Goal: Check status

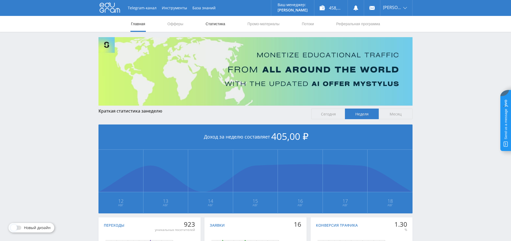
click at [215, 25] on link "Статистика" at bounding box center [215, 24] width 21 height 16
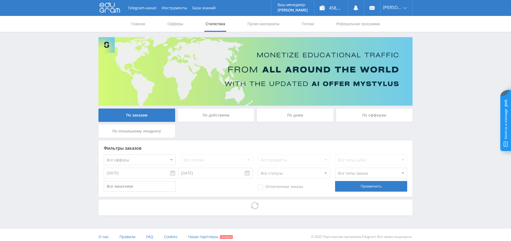
click at [287, 113] on div "По дням" at bounding box center [295, 115] width 77 height 13
click at [0, 0] on input "По дням" at bounding box center [0, 0] width 0 height 0
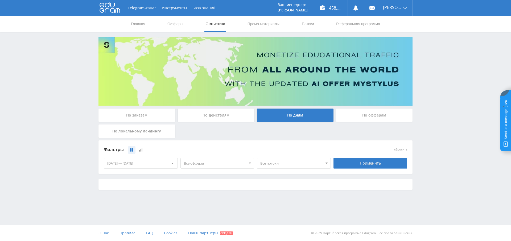
click at [224, 161] on span "Все офферы" at bounding box center [215, 164] width 62 height 10
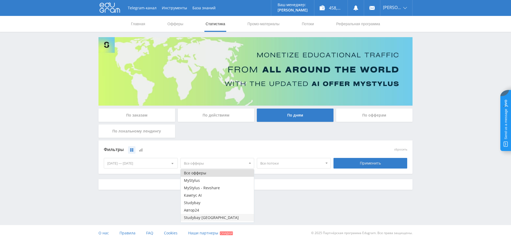
scroll to position [6, 0]
click at [215, 218] on button "Study AI (RevShare)" at bounding box center [217, 218] width 73 height 7
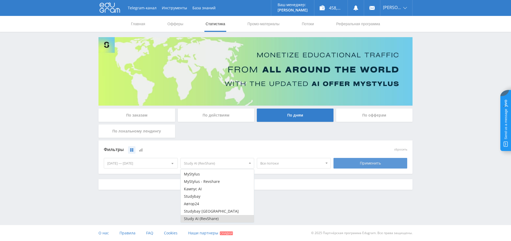
click at [368, 164] on div "Применить" at bounding box center [370, 163] width 74 height 11
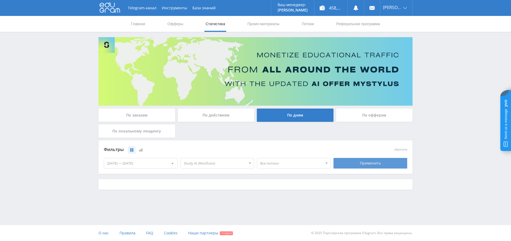
click at [361, 166] on div "Применить" at bounding box center [370, 163] width 74 height 11
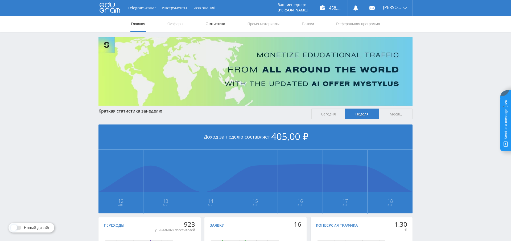
click at [212, 22] on link "Статистика" at bounding box center [215, 24] width 21 height 16
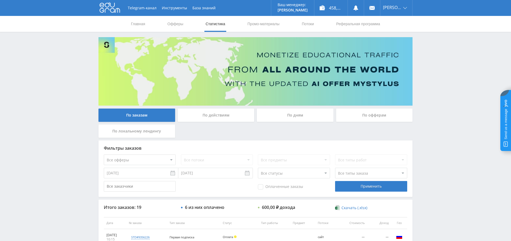
click at [288, 114] on div "По дням" at bounding box center [295, 115] width 77 height 13
click at [0, 0] on input "По дням" at bounding box center [0, 0] width 0 height 0
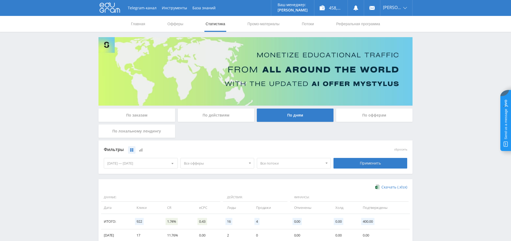
click at [209, 165] on span "Все офферы" at bounding box center [215, 164] width 62 height 10
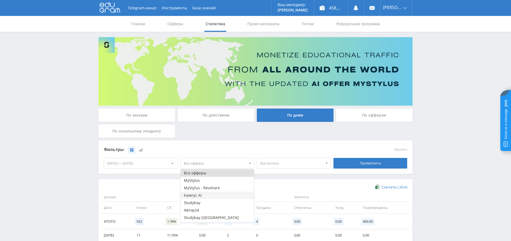
scroll to position [6, 0]
click at [206, 220] on button "Study AI (RevShare)" at bounding box center [217, 218] width 73 height 7
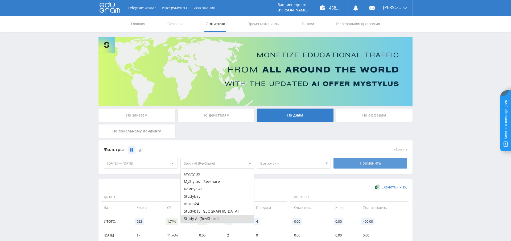
click at [358, 159] on div "Применить" at bounding box center [370, 163] width 74 height 11
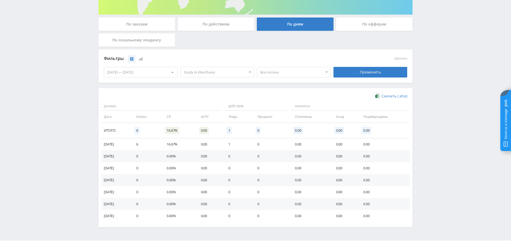
scroll to position [48, 0]
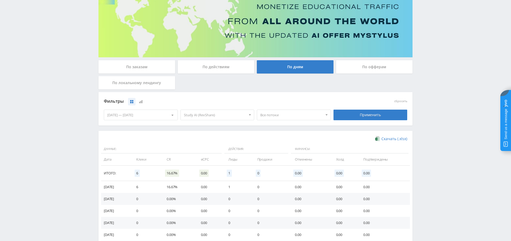
click at [123, 67] on div "По заказам" at bounding box center [136, 66] width 77 height 13
click at [0, 0] on input "По заказам" at bounding box center [0, 0] width 0 height 0
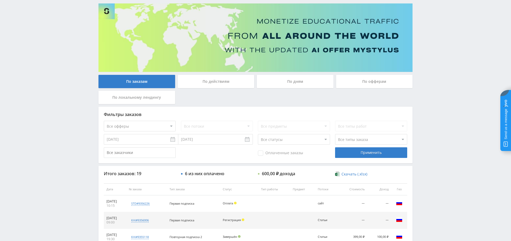
scroll to position [37, 0]
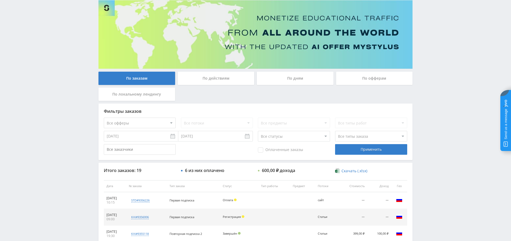
click at [155, 116] on div "Фильтры заказов Все офферы MyStylus MyStylus - Revshare Кампус AI Studybay Авто…" at bounding box center [255, 132] width 314 height 57
click at [154, 120] on select "Все офферы MyStylus MyStylus - Revshare Кампус AI Studybay Автор24 Studybay Bra…" at bounding box center [140, 123] width 72 height 11
select select "376"
click at [380, 151] on div "Применить" at bounding box center [371, 149] width 72 height 11
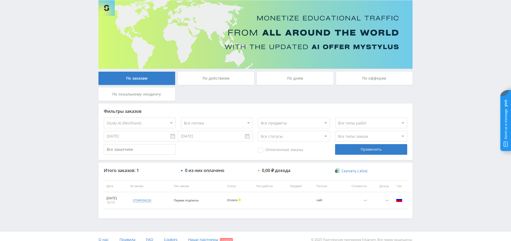
scroll to position [0, 0]
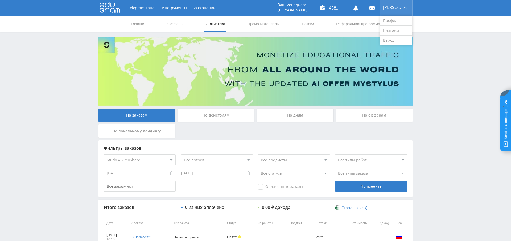
click at [405, 8] on div "[PERSON_NAME]" at bounding box center [396, 8] width 32 height 16
click at [391, 40] on link "Выход" at bounding box center [396, 41] width 32 height 10
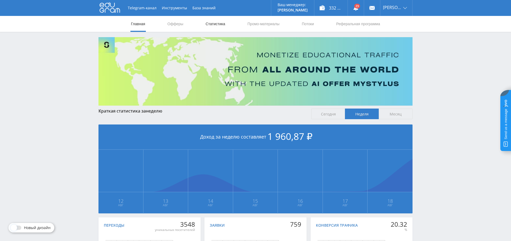
click at [217, 23] on link "Статистика" at bounding box center [215, 24] width 21 height 16
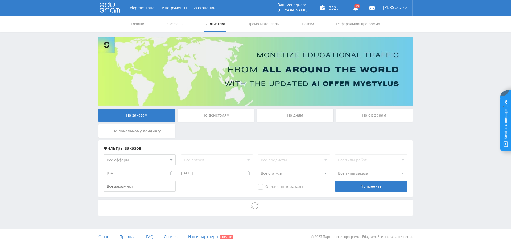
click at [156, 159] on select "Все офферы MyStylus MyStylus - Revshare Кампус AI Studybay Автор24 Studybay Bra…" at bounding box center [140, 160] width 72 height 11
select select "376"
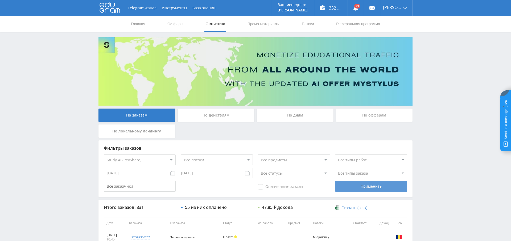
click at [375, 189] on div "Применить" at bounding box center [371, 186] width 72 height 11
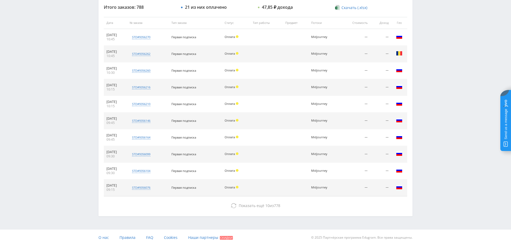
scroll to position [204, 0]
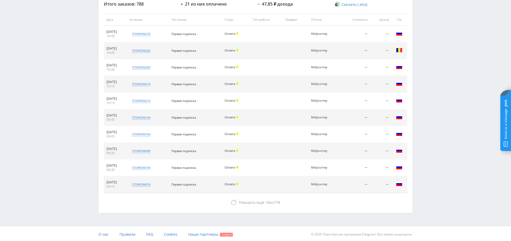
click at [261, 195] on div "Итого заказов: 788 21 из них оплачено 47,85 ₽ дохода Скачать (.xlsx) Дата № зак…" at bounding box center [255, 104] width 314 height 217
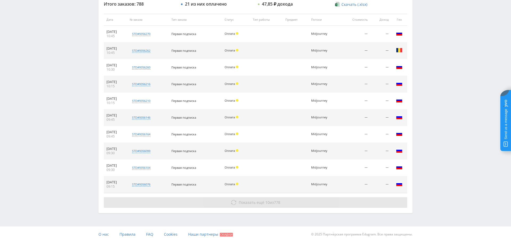
click at [260, 201] on span "Показать ещё" at bounding box center [252, 202] width 26 height 5
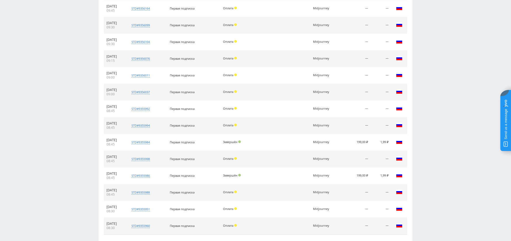
scroll to position [370, 0]
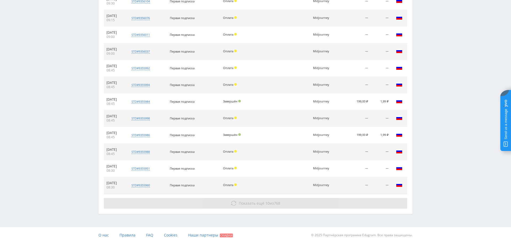
click at [267, 204] on button "Показать ещё 10 из 768" at bounding box center [255, 203] width 303 height 11
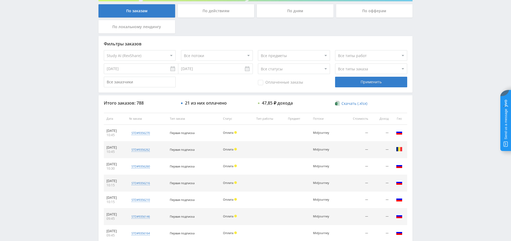
scroll to position [0, 0]
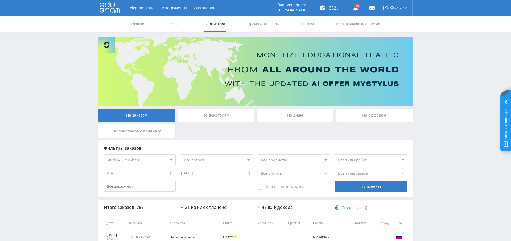
click at [303, 114] on div "По дням" at bounding box center [295, 115] width 77 height 13
click at [0, 0] on input "По дням" at bounding box center [0, 0] width 0 height 0
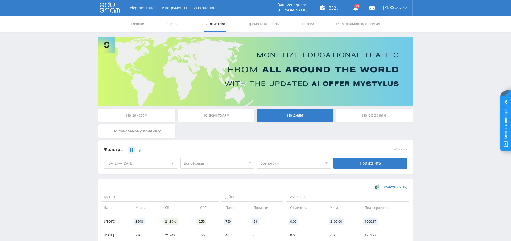
click at [206, 167] on span "Все офферы" at bounding box center [215, 164] width 62 height 10
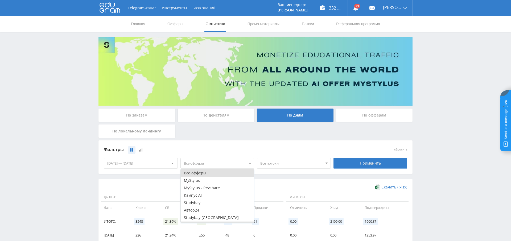
scroll to position [21, 0]
click at [208, 217] on button "Study AI (RevShare)" at bounding box center [217, 218] width 73 height 7
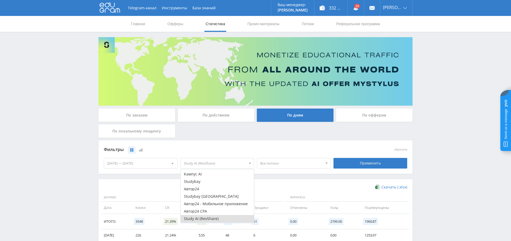
click at [370, 155] on div "Фильтры сбросить" at bounding box center [255, 150] width 306 height 12
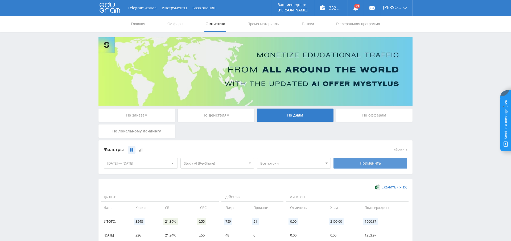
click at [365, 162] on div "Применить" at bounding box center [370, 163] width 74 height 11
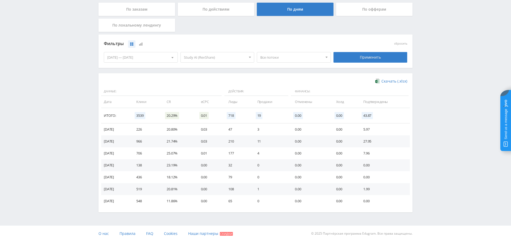
scroll to position [0, 0]
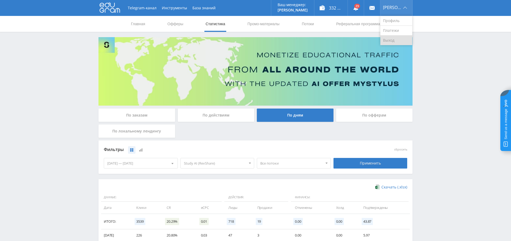
click at [394, 37] on link "Выход" at bounding box center [396, 41] width 32 height 10
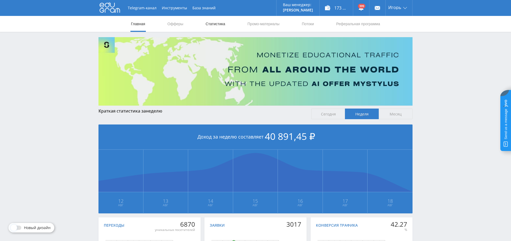
click at [216, 23] on link "Статистика" at bounding box center [215, 24] width 21 height 16
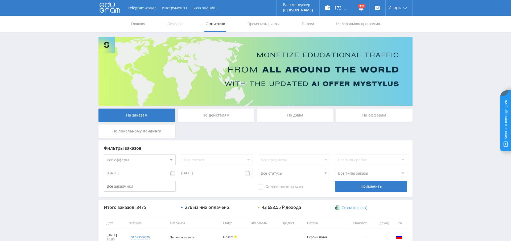
click at [270, 189] on span "Оплаченные заказы" at bounding box center [280, 187] width 45 height 5
click at [0, 0] on input "Оплаченные заказы" at bounding box center [0, 0] width 0 height 0
click at [381, 190] on div "Применить" at bounding box center [371, 186] width 72 height 11
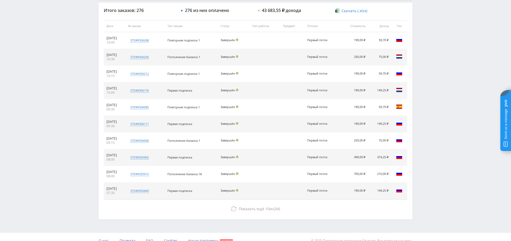
scroll to position [185, 0]
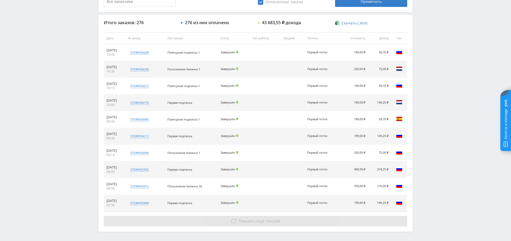
click at [336, 220] on button "Показать ещё 10 из 266" at bounding box center [255, 221] width 303 height 11
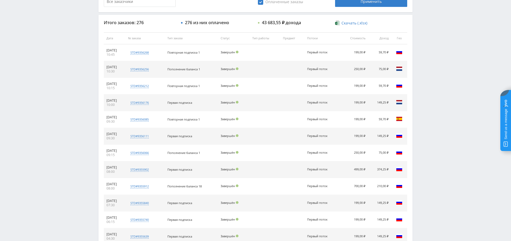
click at [187, 186] on span "Пополнение баланса 18" at bounding box center [184, 187] width 34 height 4
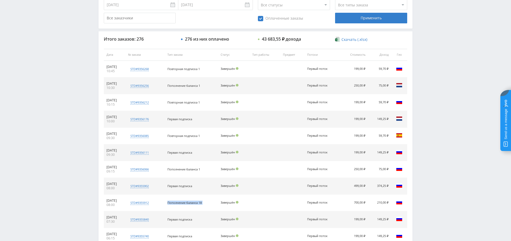
scroll to position [0, 0]
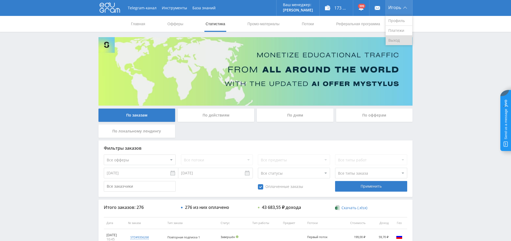
click at [401, 38] on link "Выход" at bounding box center [398, 41] width 27 height 10
